Goal: Check status: Check status

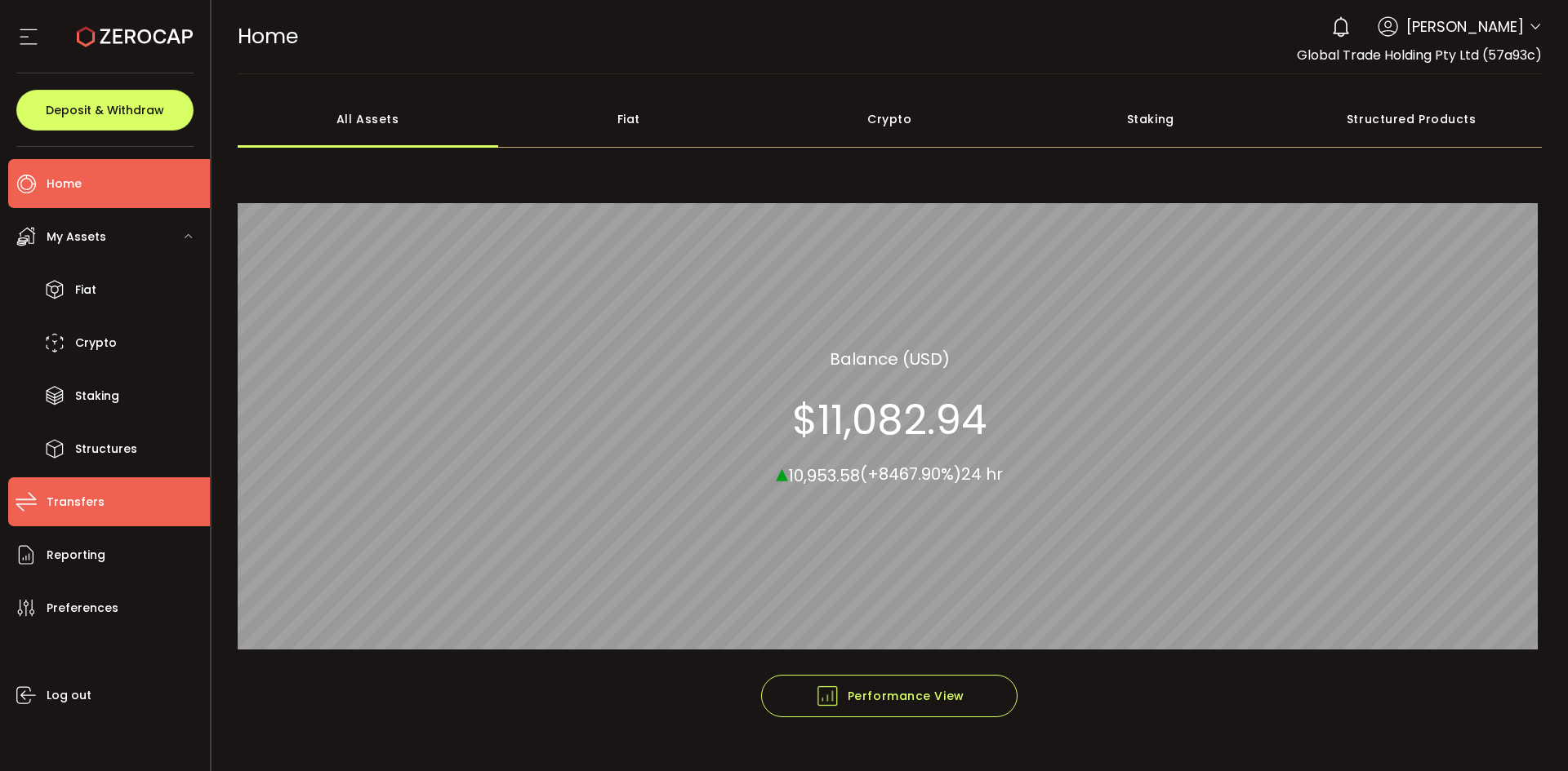
click at [77, 490] on span "Transfers" at bounding box center [75, 502] width 58 height 23
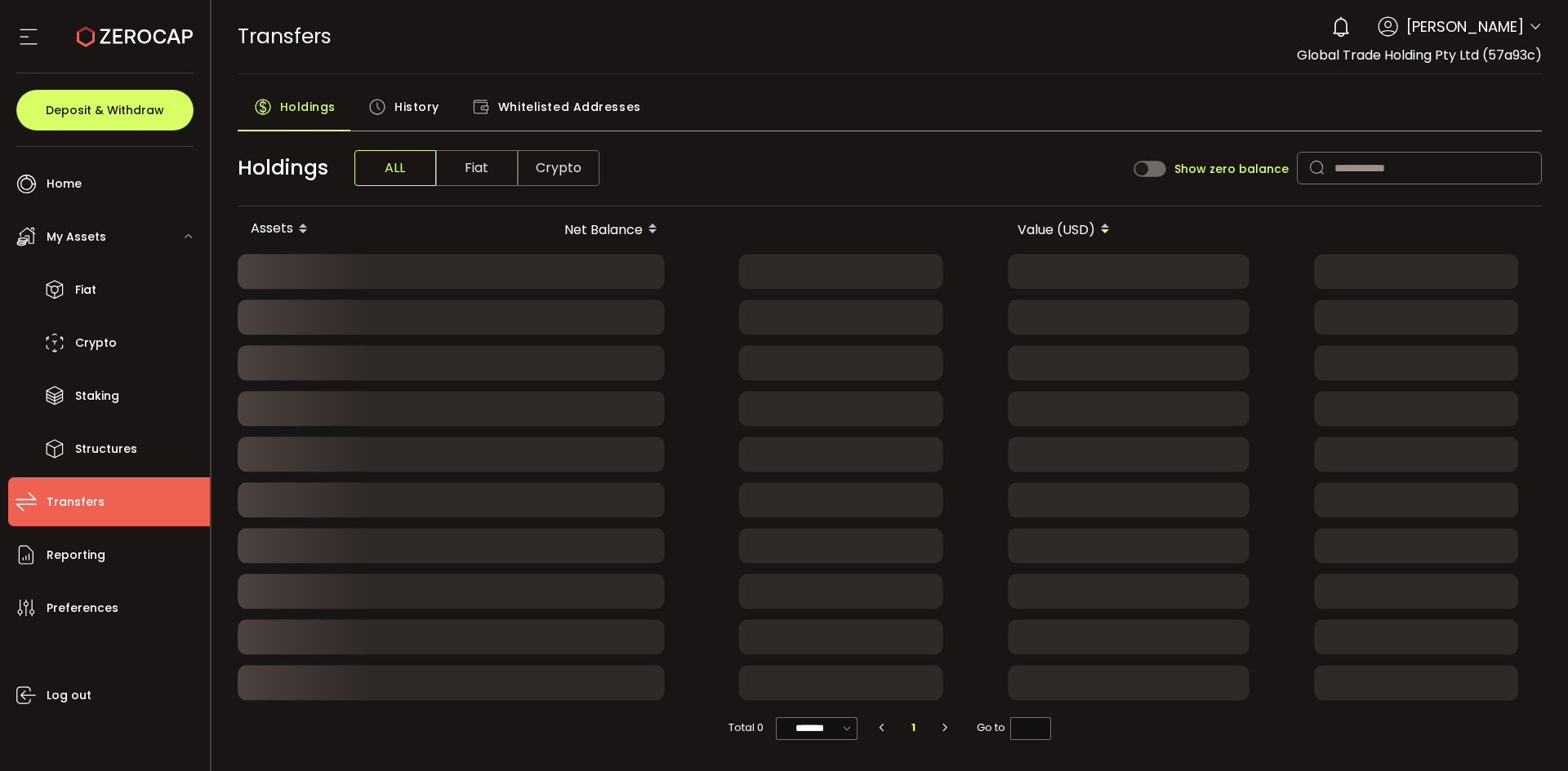
click at [403, 117] on span "History" at bounding box center [417, 107] width 45 height 33
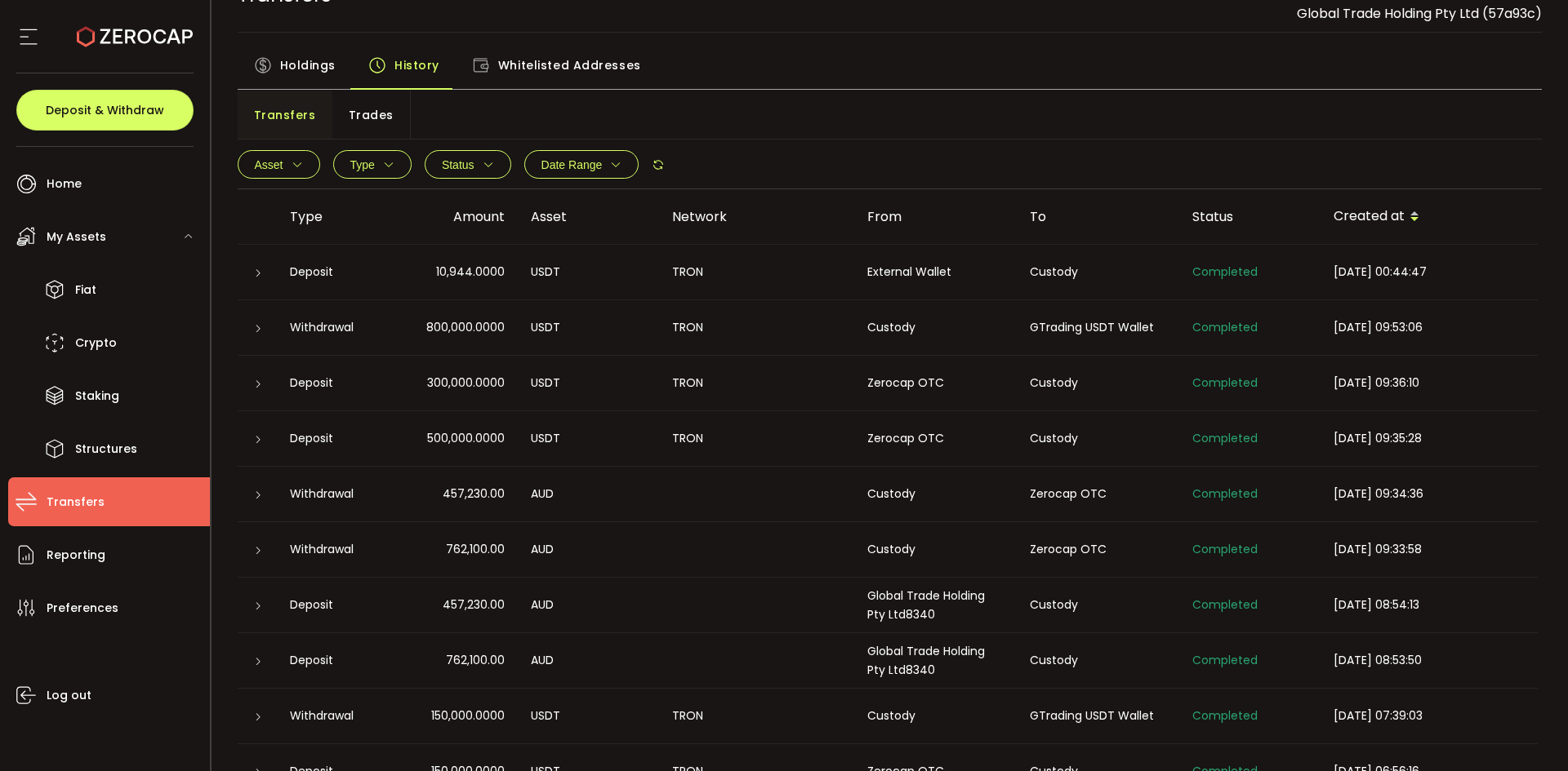
scroll to position [81, 0]
